Goal: Information Seeking & Learning: Learn about a topic

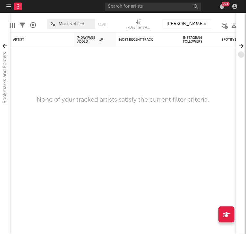
type input "[PERSON_NAME]"
click at [148, 7] on input "text" at bounding box center [153, 7] width 96 height 8
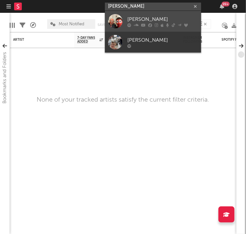
type input "[PERSON_NAME]"
click at [140, 17] on div "[PERSON_NAME]" at bounding box center [162, 19] width 71 height 8
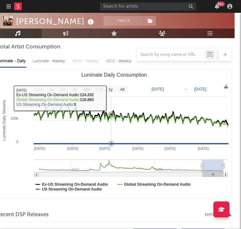
scroll to position [96, 6]
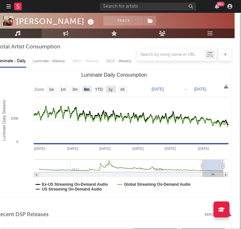
click at [109, 89] on text "1y" at bounding box center [111, 89] width 4 height 4
select select "1y"
type input "[DATE]"
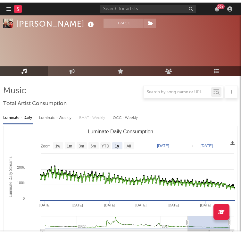
scroll to position [42, 0]
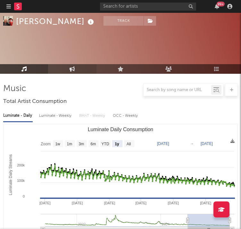
click at [73, 69] on icon at bounding box center [72, 68] width 5 height 5
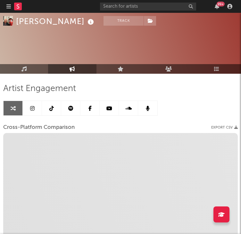
select select "1w"
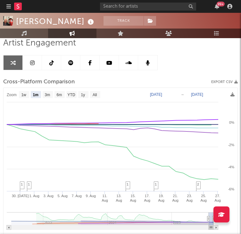
scroll to position [88, 0]
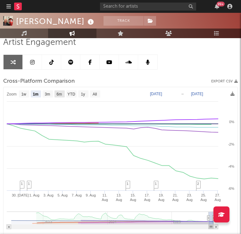
click at [60, 93] on text "6m" at bounding box center [59, 94] width 5 height 4
select select "6m"
type input "[DATE]"
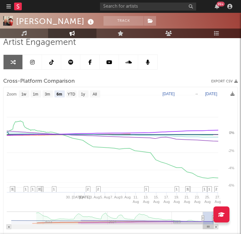
select select "6m"
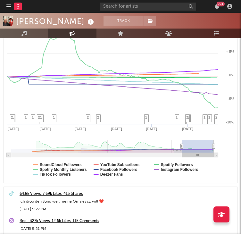
scroll to position [161, 0]
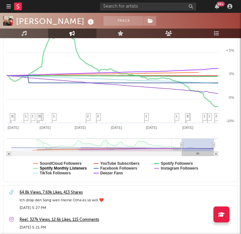
click at [48, 166] on text "Spotify Monthly Listeners" at bounding box center [63, 168] width 47 height 4
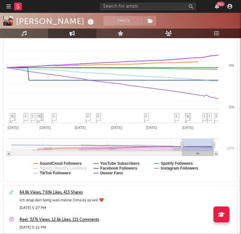
select select "6m"
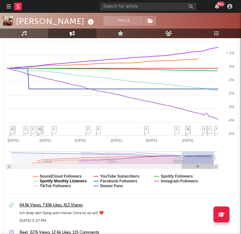
scroll to position [145, 0]
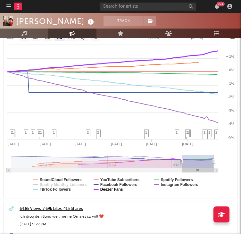
click at [102, 190] on text "Deezer Fans" at bounding box center [111, 189] width 23 height 4
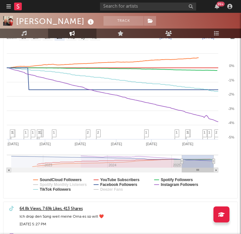
select select "6m"
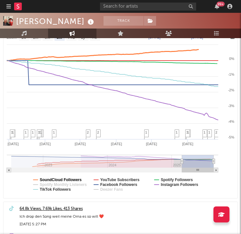
click at [78, 178] on text "SoundCloud Followers" at bounding box center [61, 180] width 42 height 4
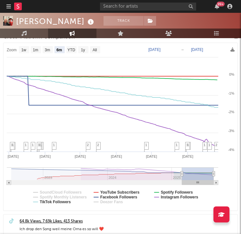
scroll to position [132, 0]
click at [82, 49] on text "1y" at bounding box center [83, 50] width 4 height 4
select select "1y"
type input "[DATE]"
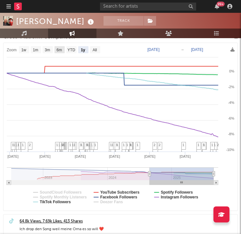
click at [60, 49] on text "6m" at bounding box center [59, 50] width 5 height 4
select select "6m"
type input "[DATE]"
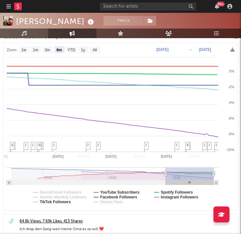
select select "6m"
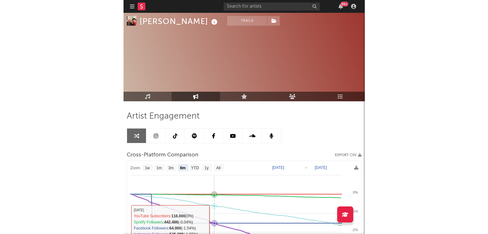
scroll to position [0, 0]
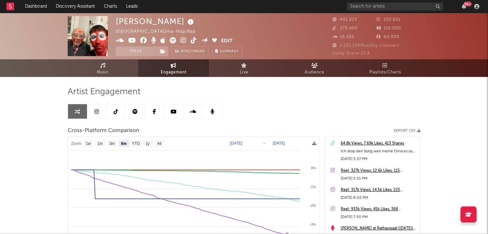
select select "6m"
click at [246, 66] on link "Playlists/Charts" at bounding box center [385, 68] width 71 height 18
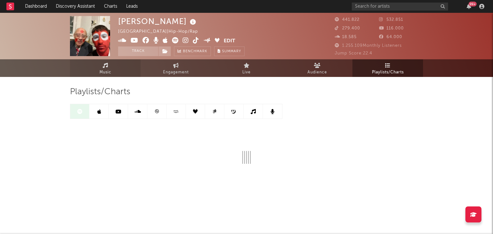
click at [106, 71] on span "Music" at bounding box center [105, 73] width 12 height 8
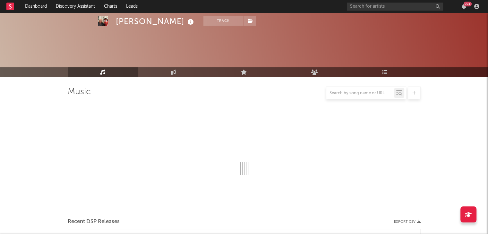
scroll to position [115, 0]
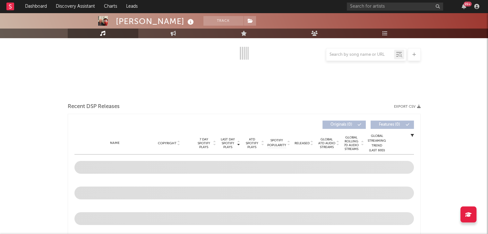
select select "6m"
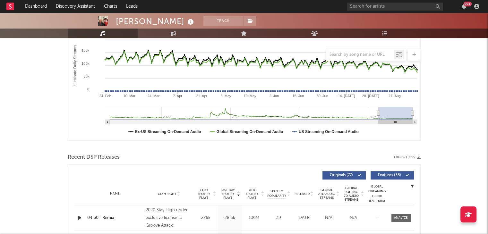
scroll to position [165, 0]
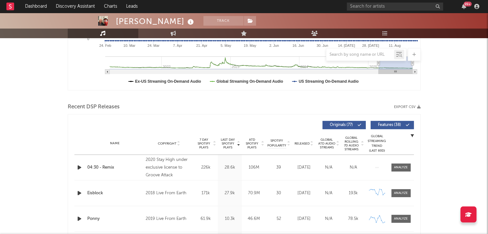
click at [246, 143] on span "Released" at bounding box center [301, 144] width 15 height 4
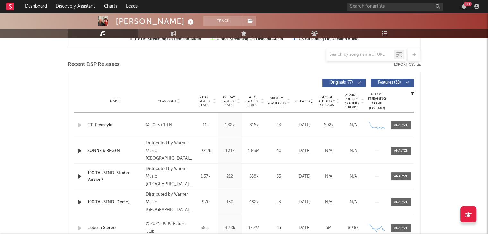
scroll to position [208, 0]
click at [201, 104] on span "7 Day Spotify Plays" at bounding box center [203, 102] width 17 height 12
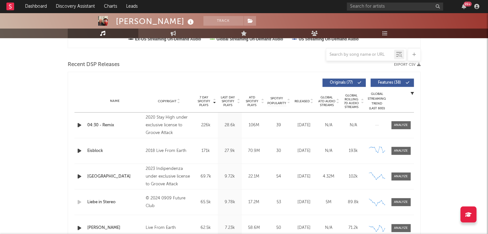
click at [246, 103] on div "Name Copyright Label Album Names Composer Names 7 Day Spotify Plays Last Day Sp…" at bounding box center [243, 101] width 339 height 22
click at [246, 101] on span "Released" at bounding box center [301, 101] width 15 height 4
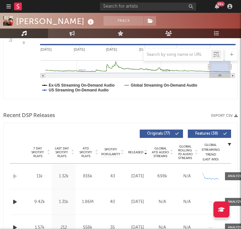
scroll to position [217, 0]
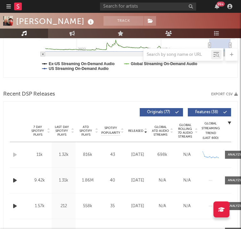
click at [84, 126] on span "ATD Spotify Plays" at bounding box center [85, 131] width 17 height 12
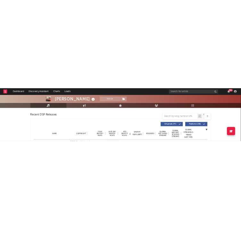
scroll to position [238, 0]
